Goal: Task Accomplishment & Management: Complete application form

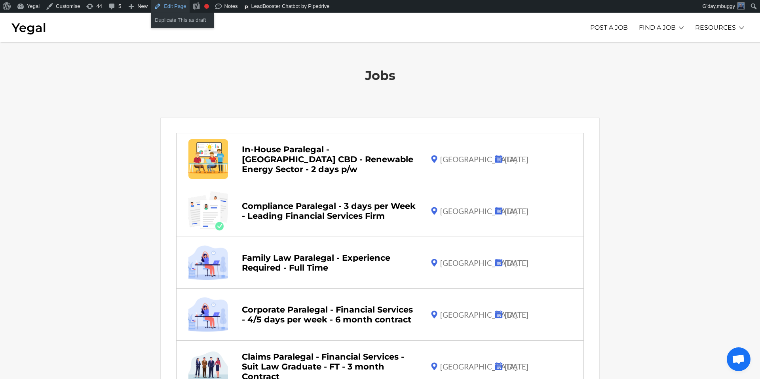
click at [179, 6] on link "Edit Page" at bounding box center [170, 6] width 38 height 13
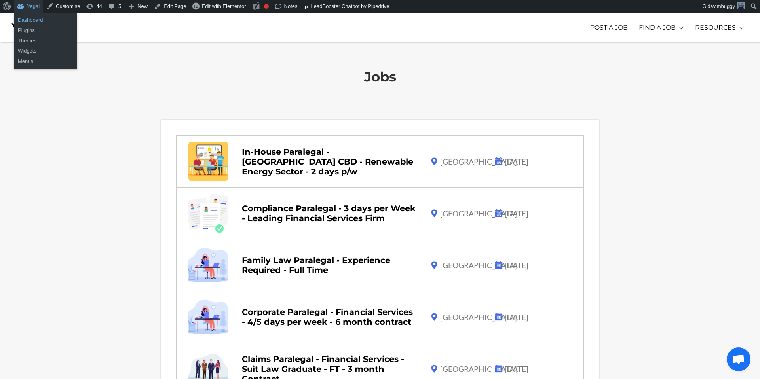
click at [32, 20] on link "Dashboard" at bounding box center [45, 20] width 63 height 10
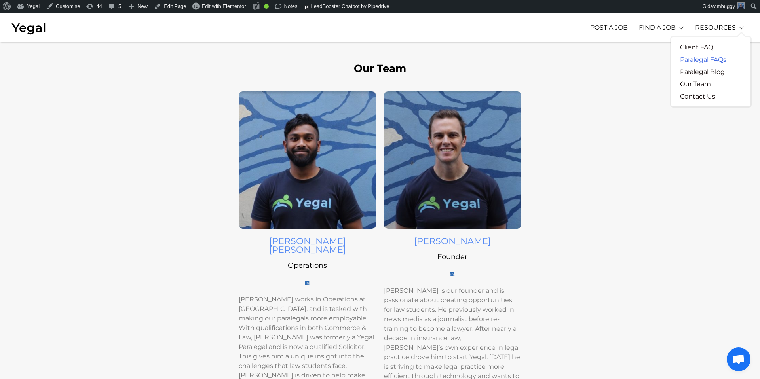
click at [703, 63] on link "Paralegal FAQs" at bounding box center [703, 59] width 64 height 12
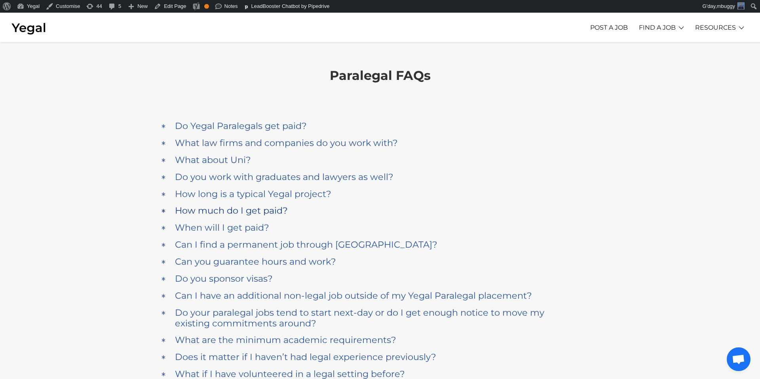
click at [254, 216] on h4 "How much do I get paid?" at bounding box center [231, 210] width 113 height 11
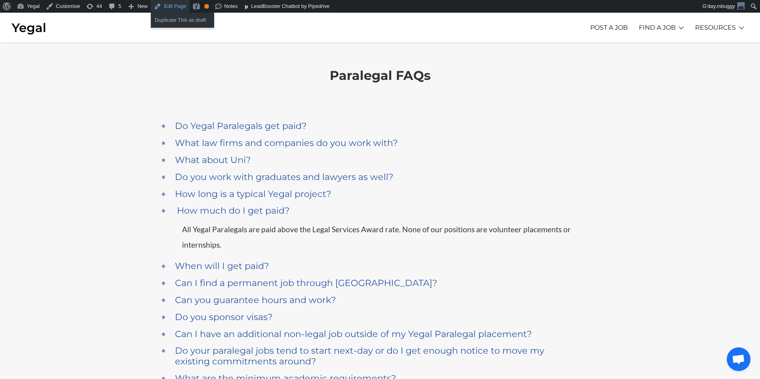
click at [177, 6] on link "Edit Page" at bounding box center [170, 6] width 38 height 13
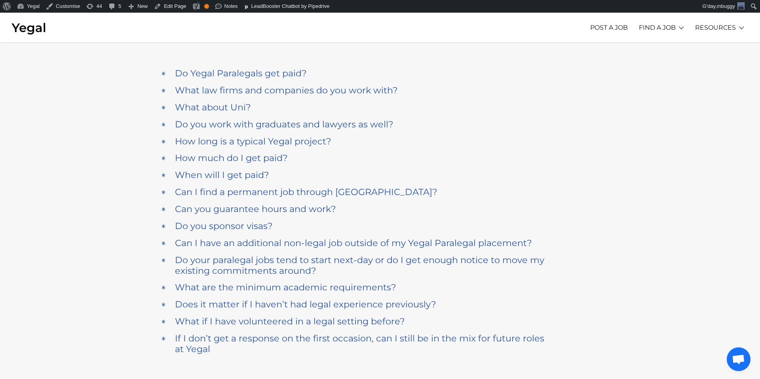
scroll to position [41, 0]
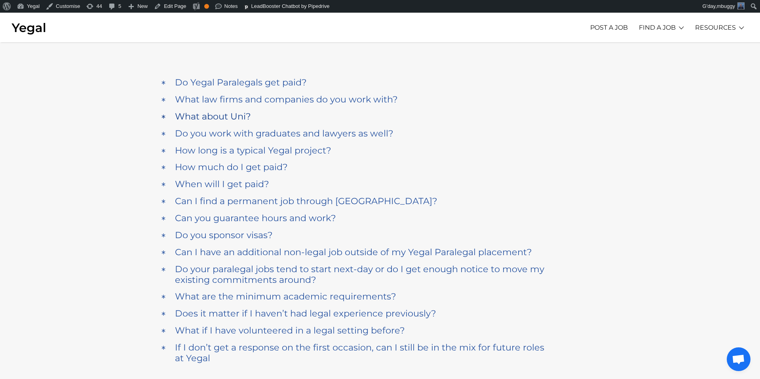
click at [236, 114] on h4 "What about Uni?" at bounding box center [213, 116] width 76 height 11
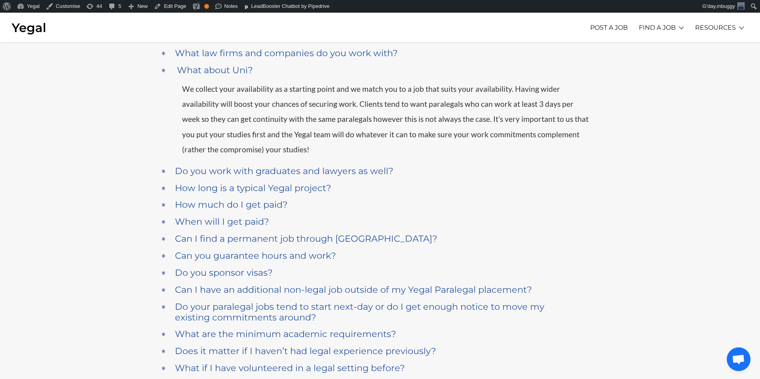
scroll to position [88, 0]
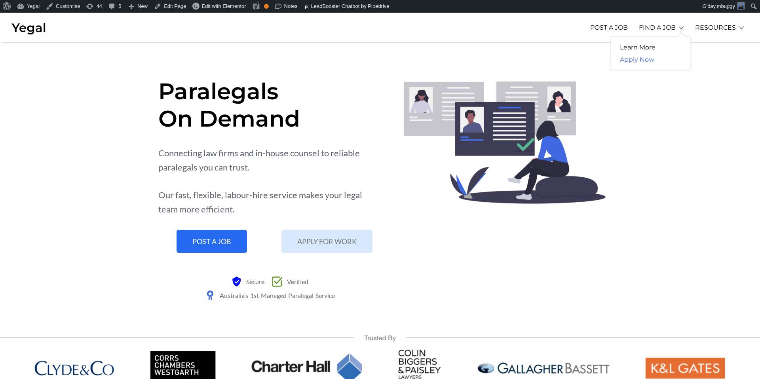
click at [650, 62] on link "Apply Now" at bounding box center [637, 59] width 52 height 12
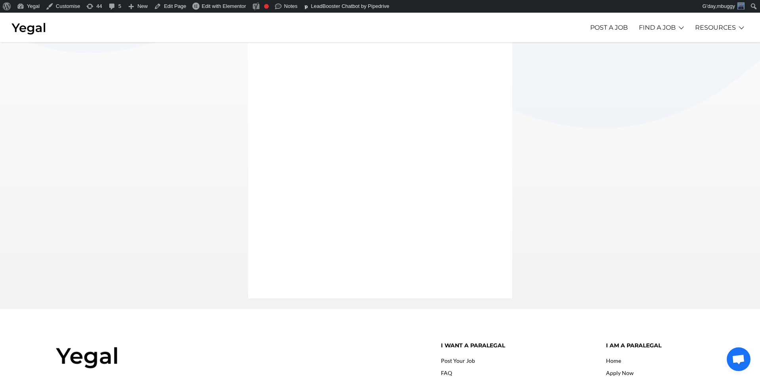
scroll to position [150, 0]
click at [702, 96] on link "Contact Us" at bounding box center [697, 96] width 53 height 12
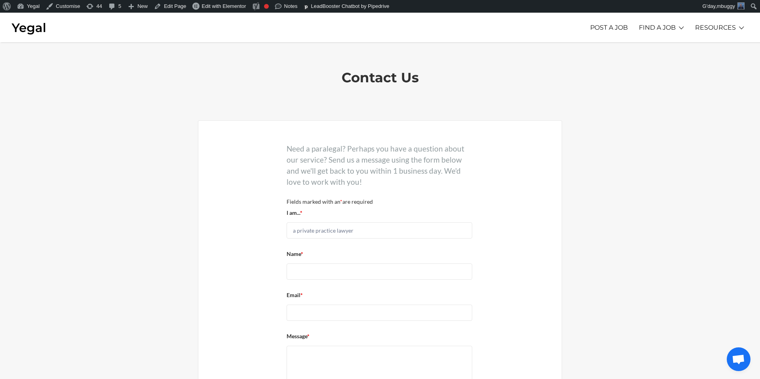
click at [394, 229] on select "a private practice lawyer an in-house counsel a HR manager other" at bounding box center [380, 230] width 186 height 16
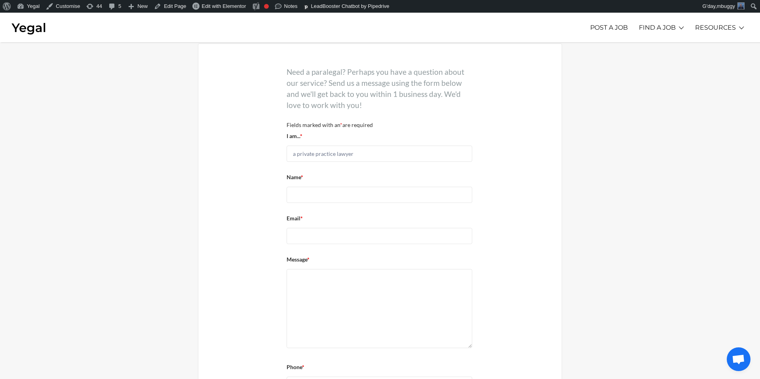
scroll to position [76, 0]
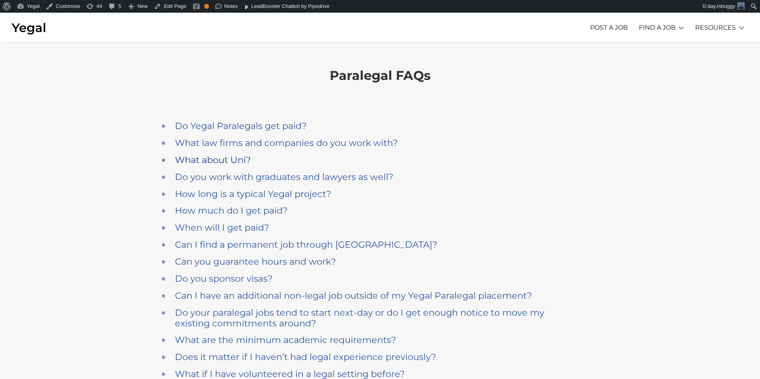
click at [236, 165] on div "What about Uni?" at bounding box center [360, 160] width 374 height 15
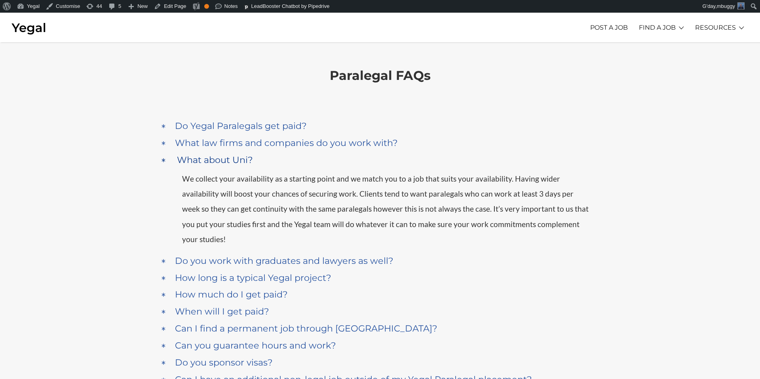
scroll to position [121, 0]
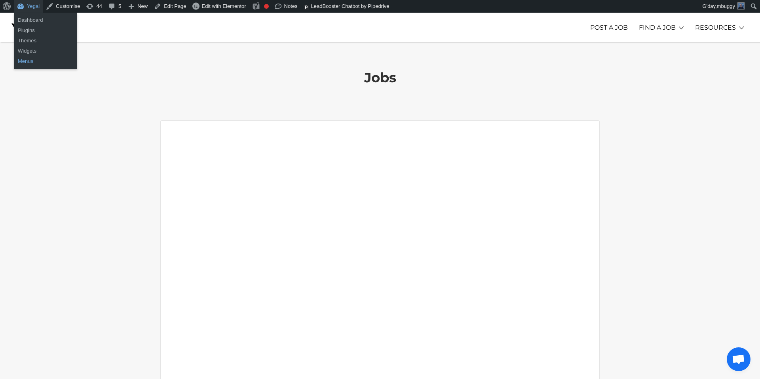
click at [31, 63] on link "Menus" at bounding box center [45, 61] width 63 height 10
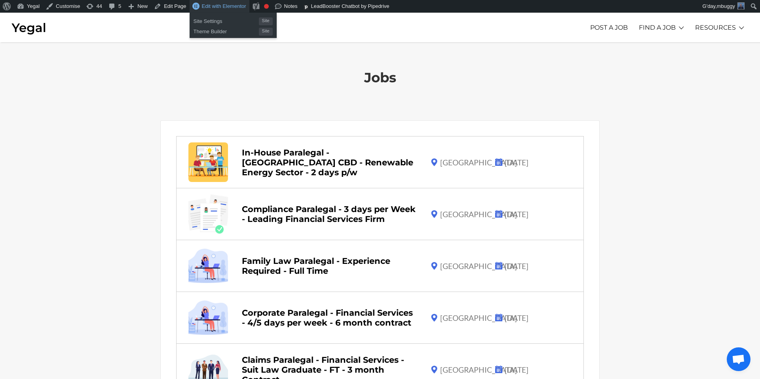
click at [226, 6] on span "Edit with Elementor" at bounding box center [224, 6] width 44 height 6
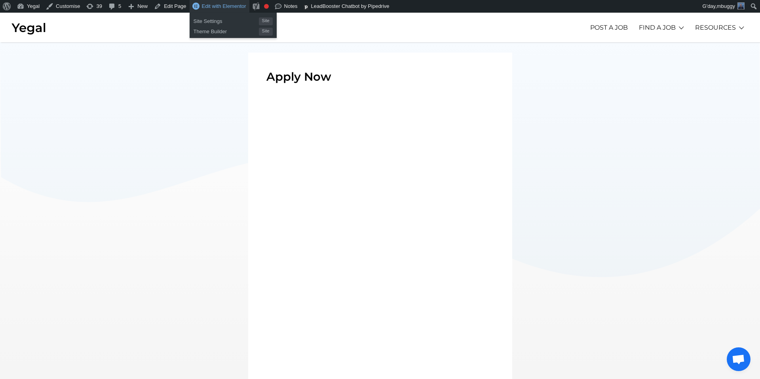
click at [224, 6] on span "Edit with Elementor" at bounding box center [224, 6] width 44 height 6
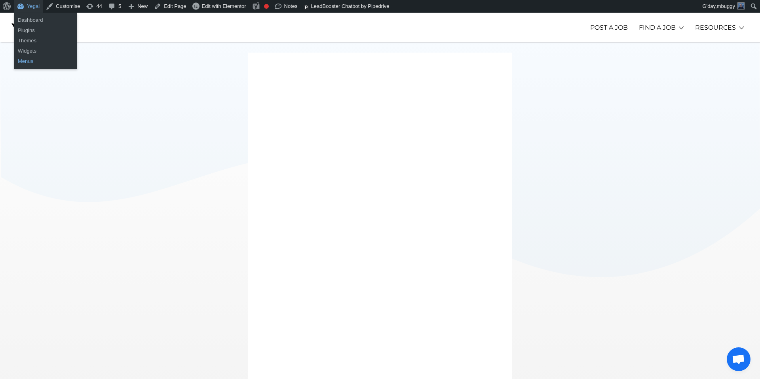
click at [30, 61] on link "Menus" at bounding box center [45, 61] width 63 height 10
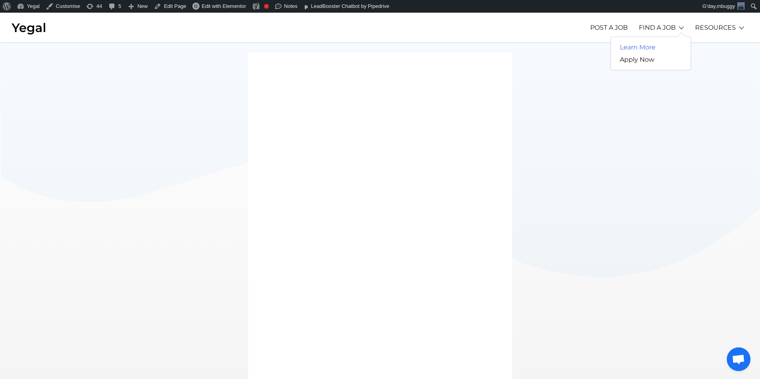
click at [646, 48] on link "Learn More" at bounding box center [637, 47] width 53 height 12
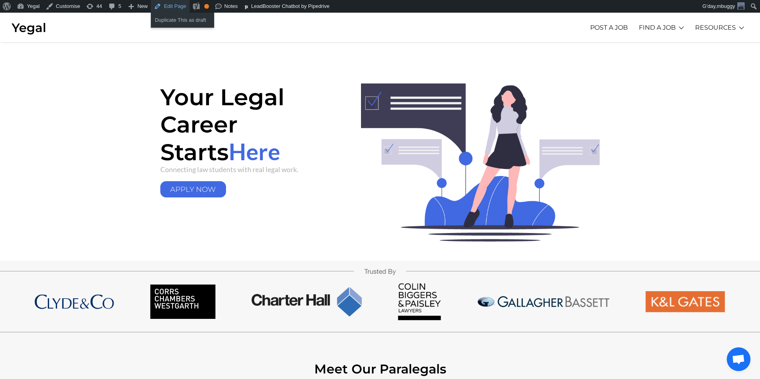
click at [180, 10] on link "Edit Page" at bounding box center [170, 6] width 38 height 13
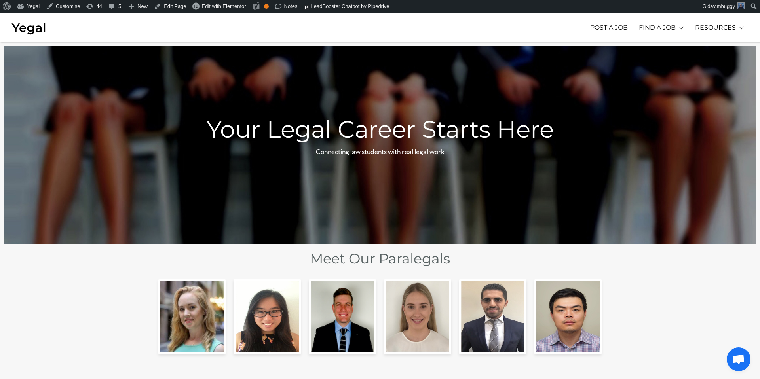
click at [20, 29] on img at bounding box center [28, 27] width 35 height 15
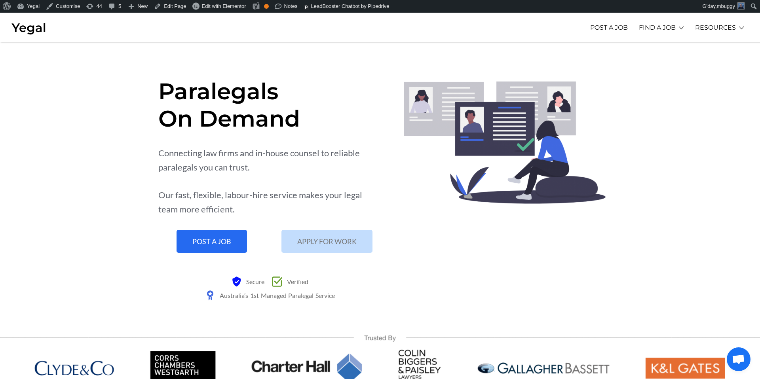
click at [321, 235] on link "APPLY FOR WORK" at bounding box center [326, 241] width 91 height 23
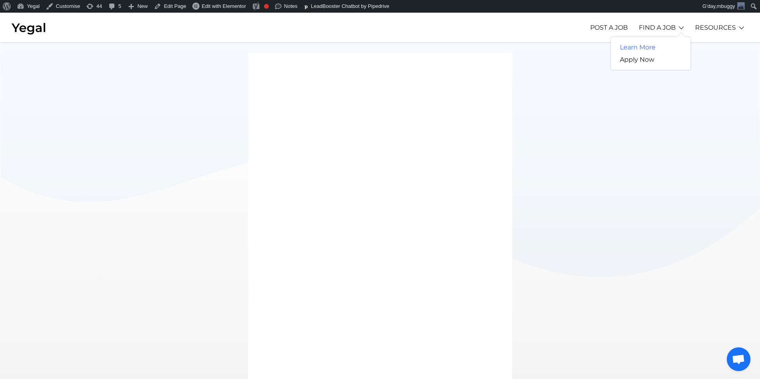
click at [648, 46] on link "Learn More" at bounding box center [637, 47] width 53 height 12
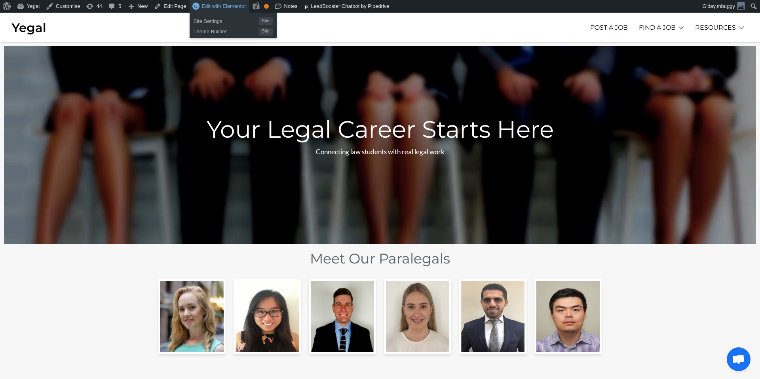
click at [215, 7] on span "Edit with Elementor" at bounding box center [224, 6] width 44 height 6
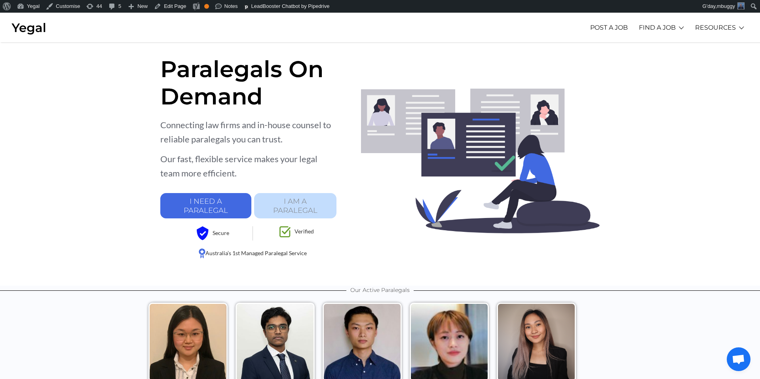
scroll to position [41, 0]
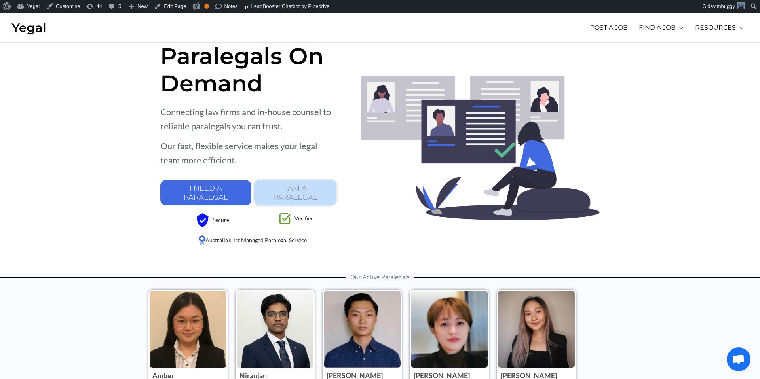
click at [275, 190] on link "I AM A PARALEGAL" at bounding box center [295, 192] width 82 height 25
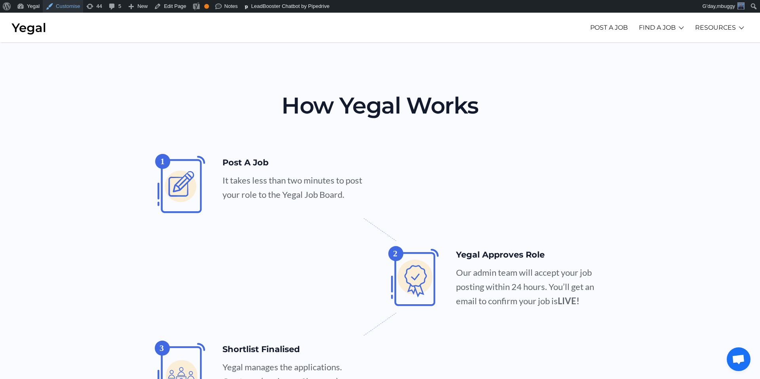
scroll to position [832, 0]
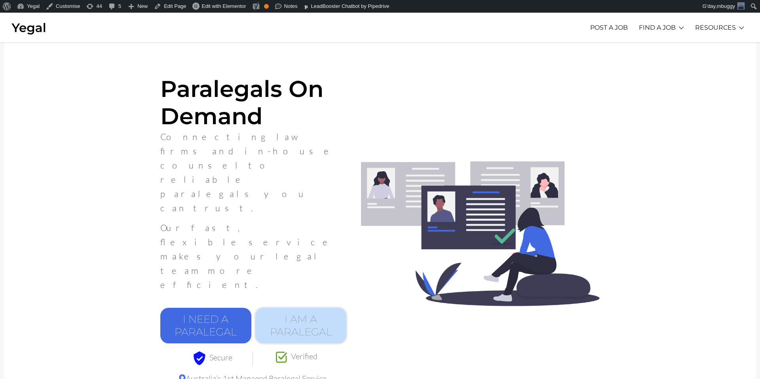
click at [290, 308] on link "I AM A PARALEGAL" at bounding box center [300, 326] width 91 height 36
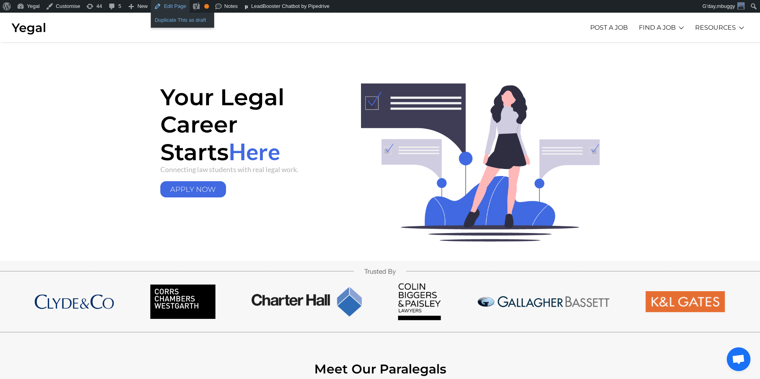
click at [185, 18] on link "Duplicate This as draft" at bounding box center [182, 20] width 63 height 10
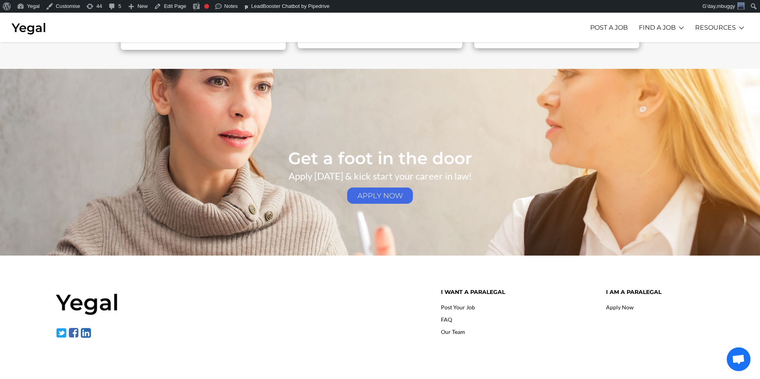
scroll to position [1224, 0]
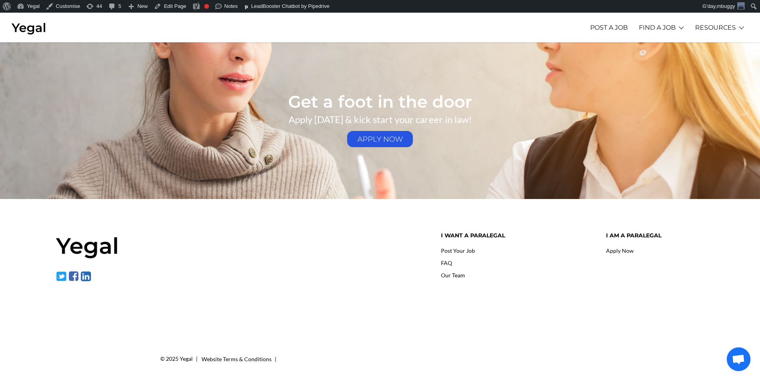
click at [390, 137] on link "APPLY NOW" at bounding box center [380, 139] width 66 height 16
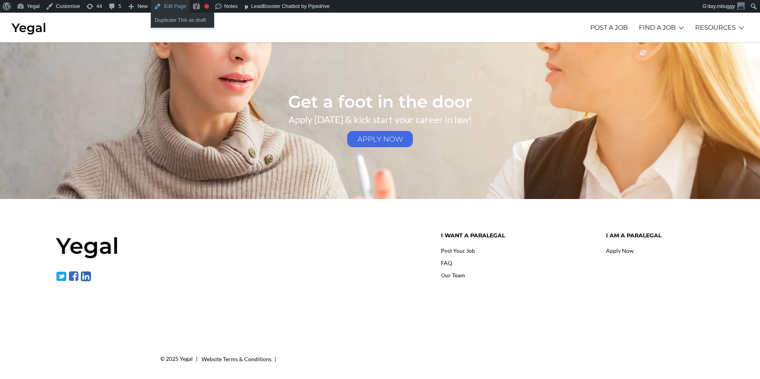
click at [173, 6] on link "Edit Page" at bounding box center [170, 6] width 38 height 13
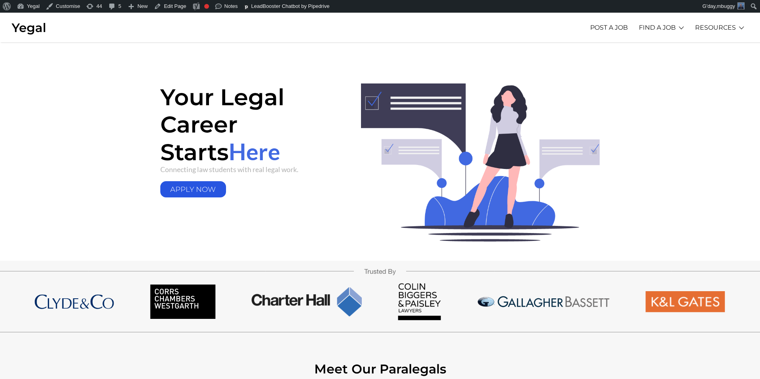
click at [207, 190] on link "APPLY NOW" at bounding box center [193, 189] width 66 height 16
click at [649, 48] on link "Learn More" at bounding box center [637, 47] width 53 height 12
click at [642, 62] on link "Active Jobs" at bounding box center [637, 59] width 53 height 12
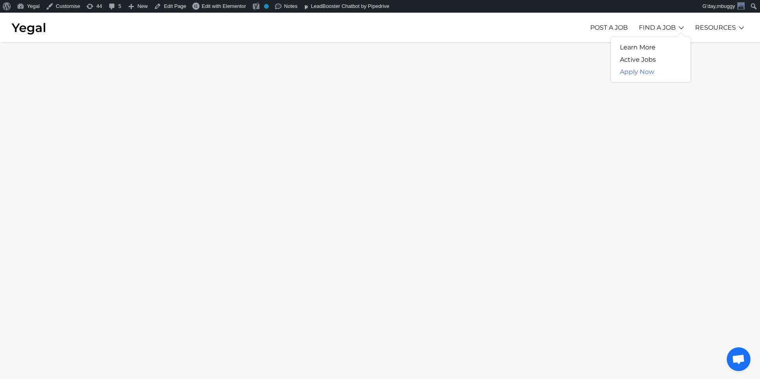
click at [651, 73] on link "Apply Now" at bounding box center [637, 72] width 52 height 12
